Goal: Obtain resource: Download file/media

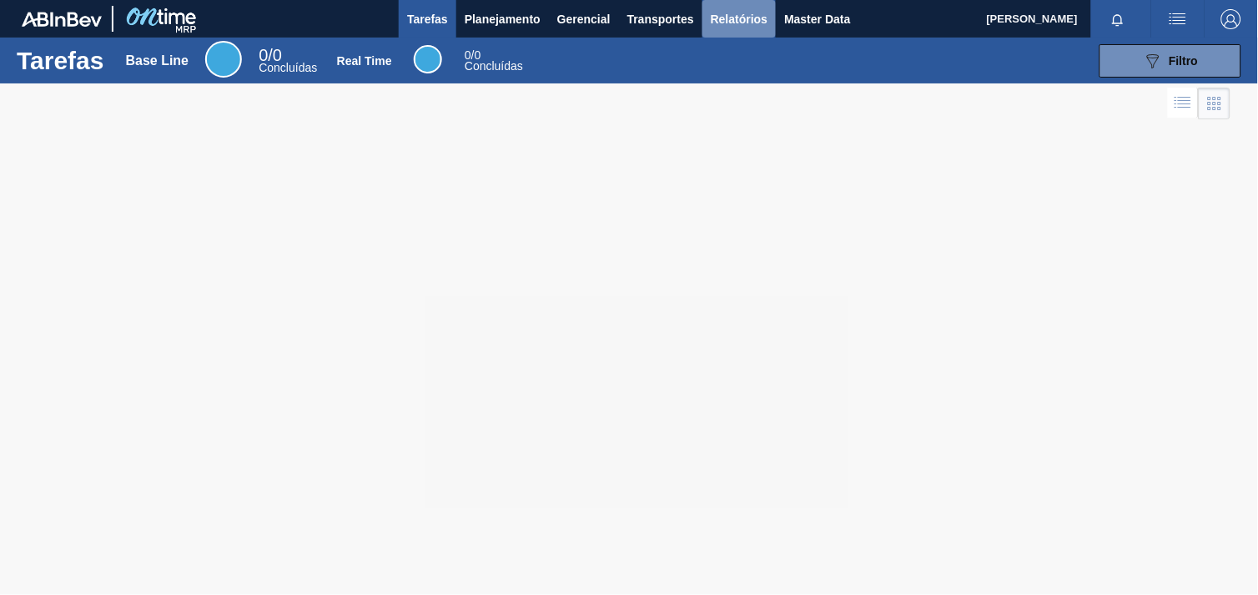
click at [726, 14] on span "Relatórios" at bounding box center [739, 19] width 57 height 20
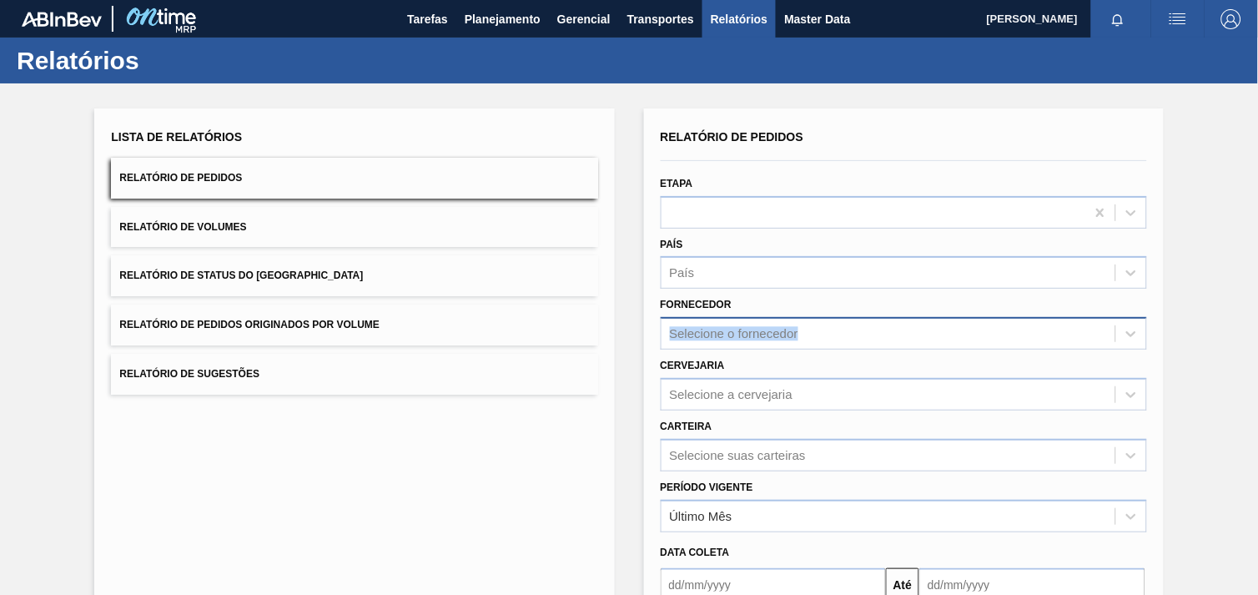
click at [786, 319] on div "Fornecedor Selecione o fornecedor" at bounding box center [904, 321] width 486 height 57
click at [777, 334] on div "Selecione o fornecedor" at bounding box center [734, 334] width 128 height 14
paste input "280235"
type input "280235"
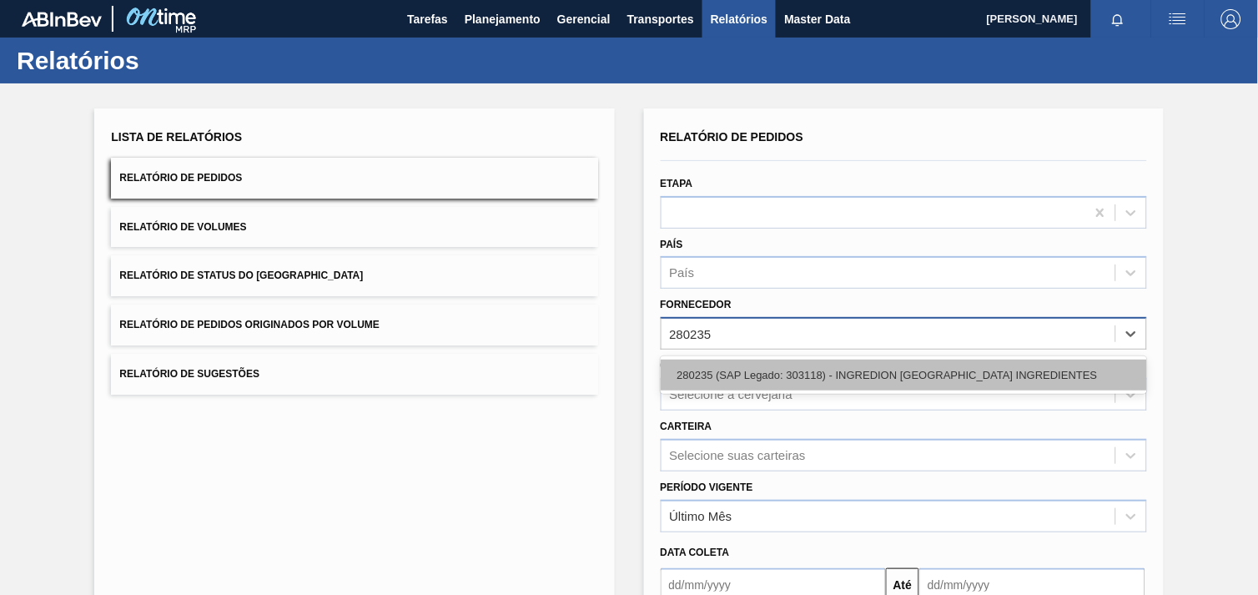
click at [755, 384] on div "280235 (SAP Legado: 303118) - INGREDION [GEOGRAPHIC_DATA] INGREDIENTES" at bounding box center [904, 375] width 486 height 31
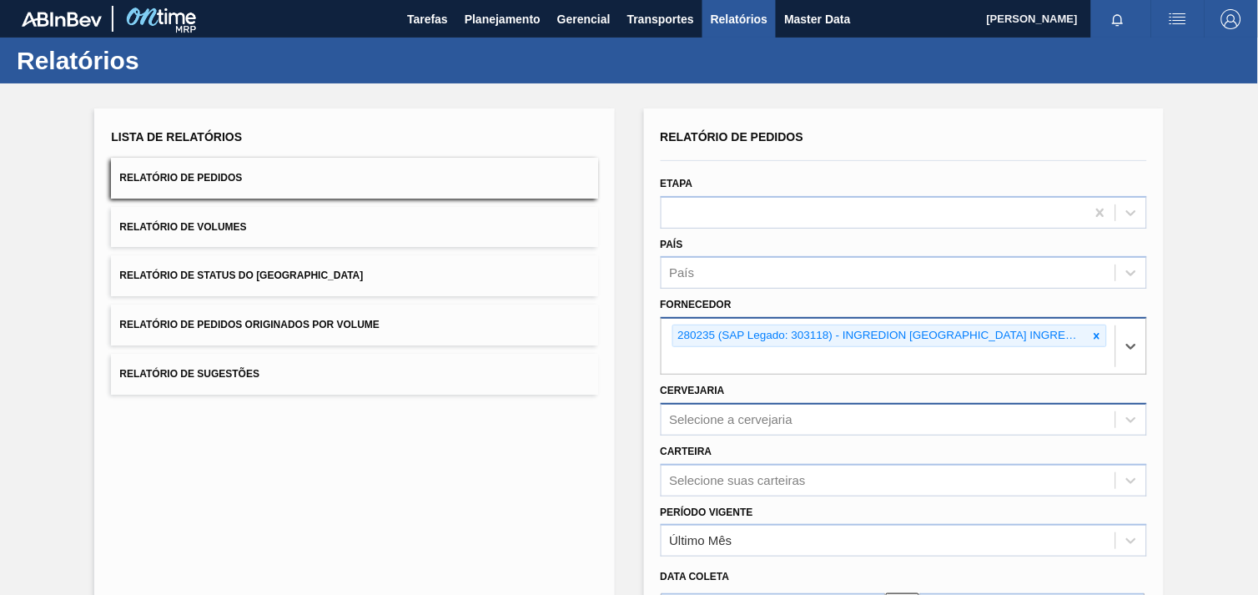
click at [734, 403] on div "Selecione a cervejaria" at bounding box center [904, 419] width 486 height 33
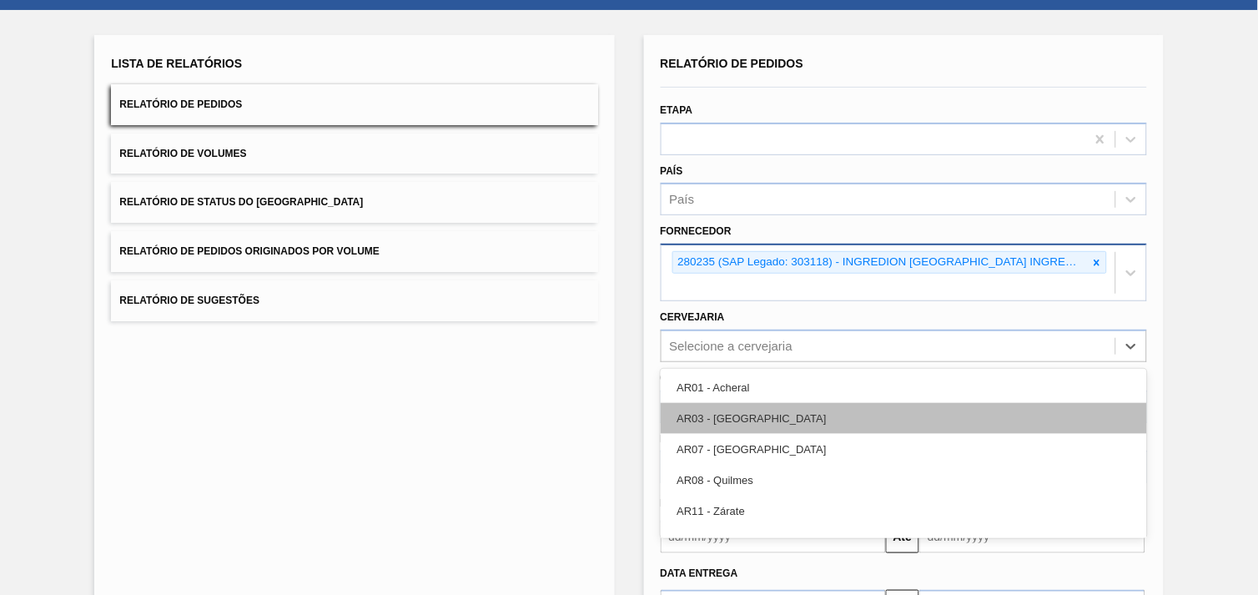
scroll to position [80, 0]
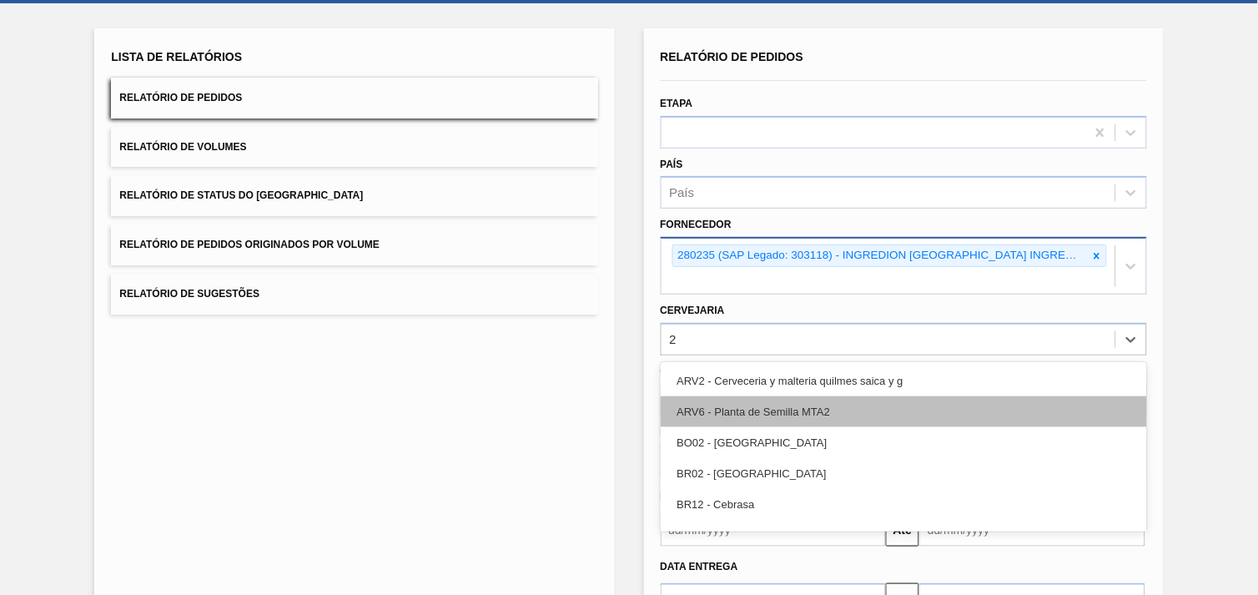
type input "27"
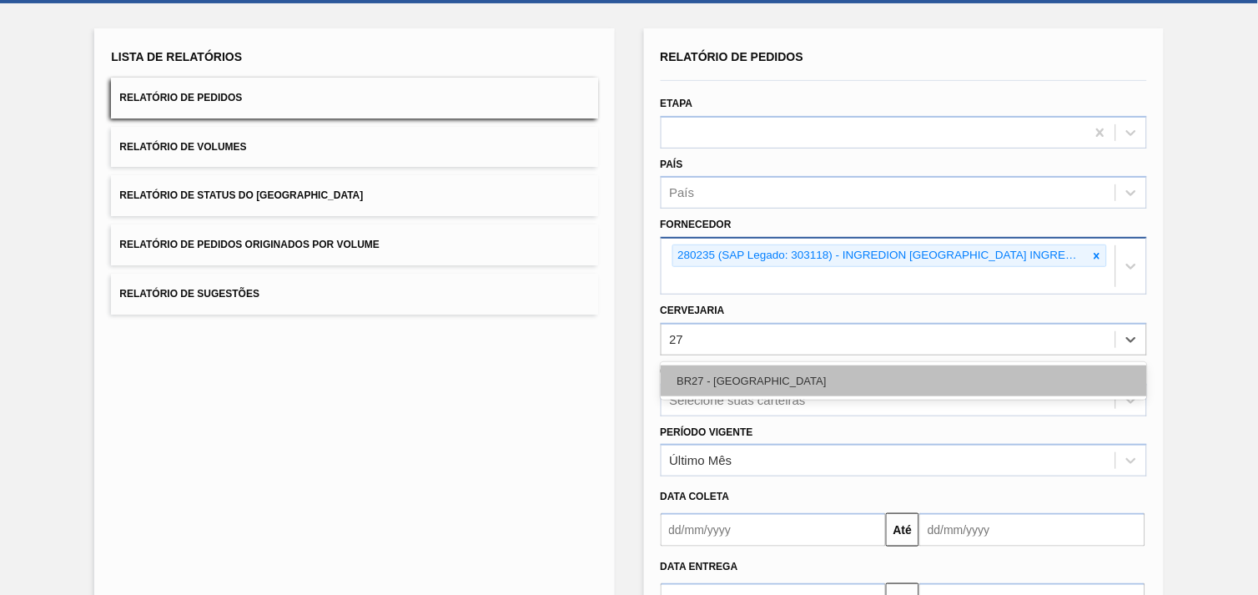
click at [765, 365] on div "BR27 - [GEOGRAPHIC_DATA]" at bounding box center [904, 380] width 486 height 31
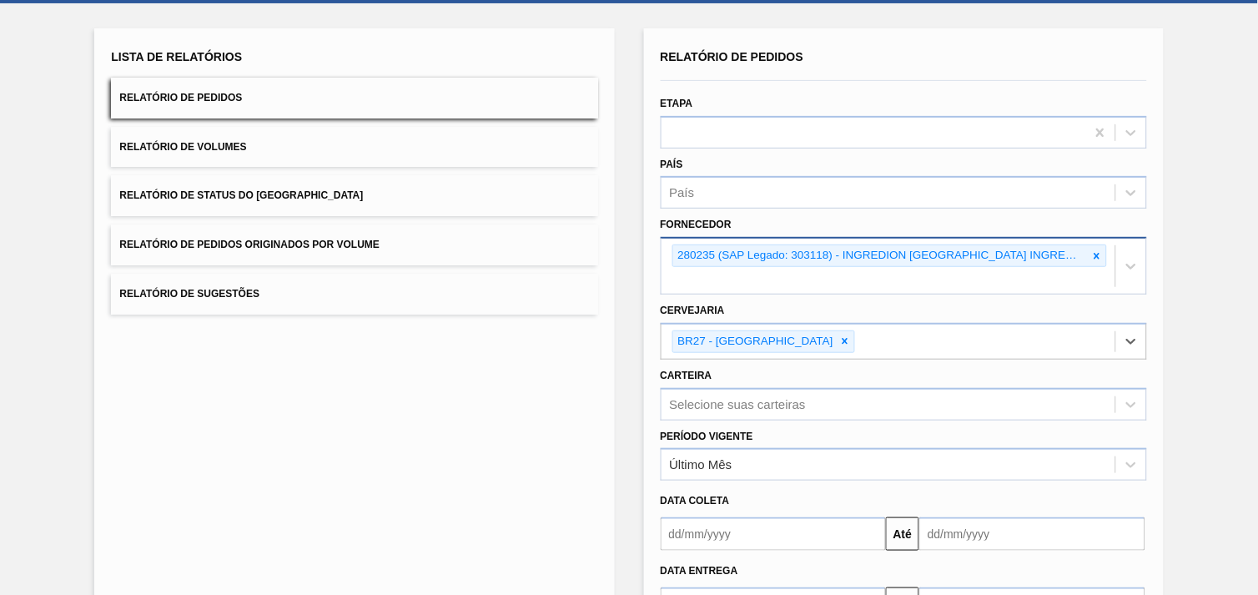
scroll to position [181, 0]
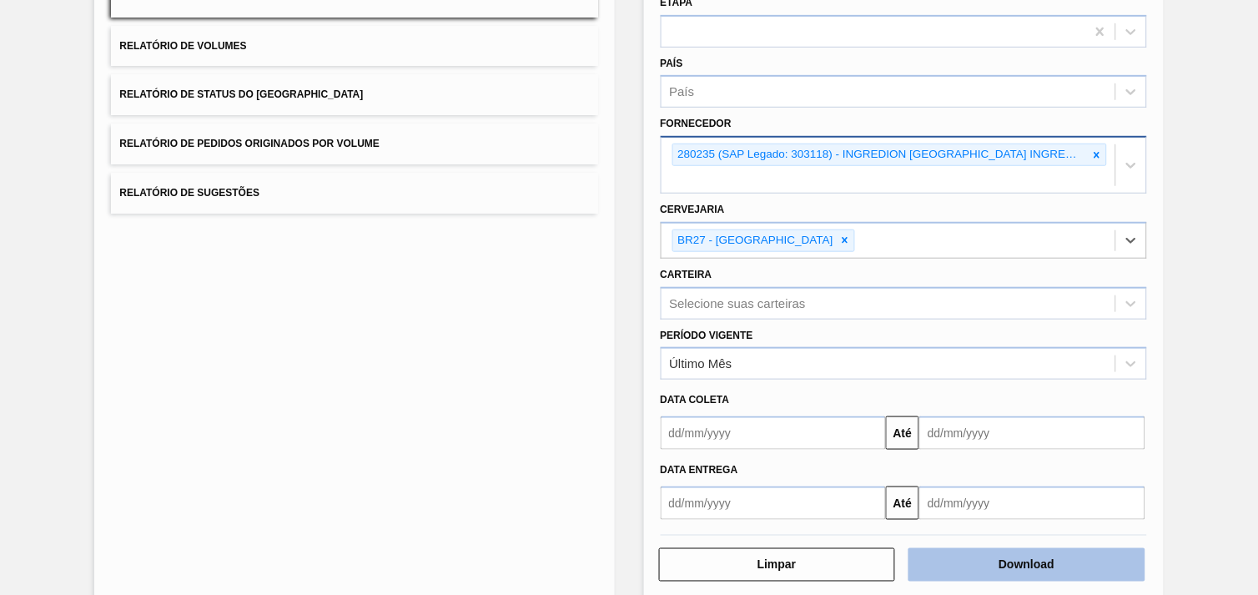
click at [1031, 548] on button "Download" at bounding box center [1027, 564] width 237 height 33
